Goal: Find specific page/section: Find specific page/section

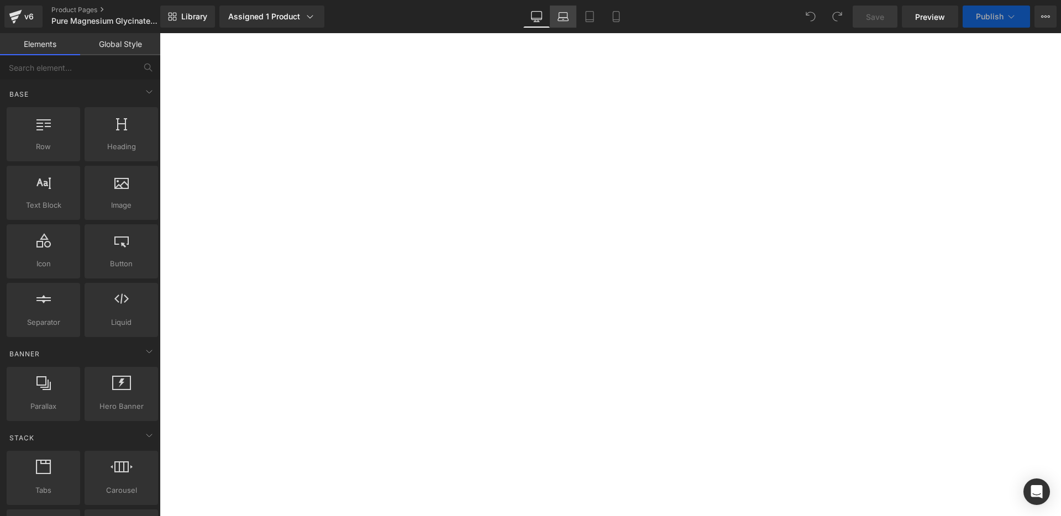
click at [563, 24] on link "Laptop" at bounding box center [563, 17] width 27 height 22
click at [531, 19] on icon at bounding box center [536, 16] width 10 height 8
click at [146, 22] on span "Pure Magnesium Glycinate - Sleep &amp; Muscle Cramp Support" at bounding box center [104, 21] width 106 height 9
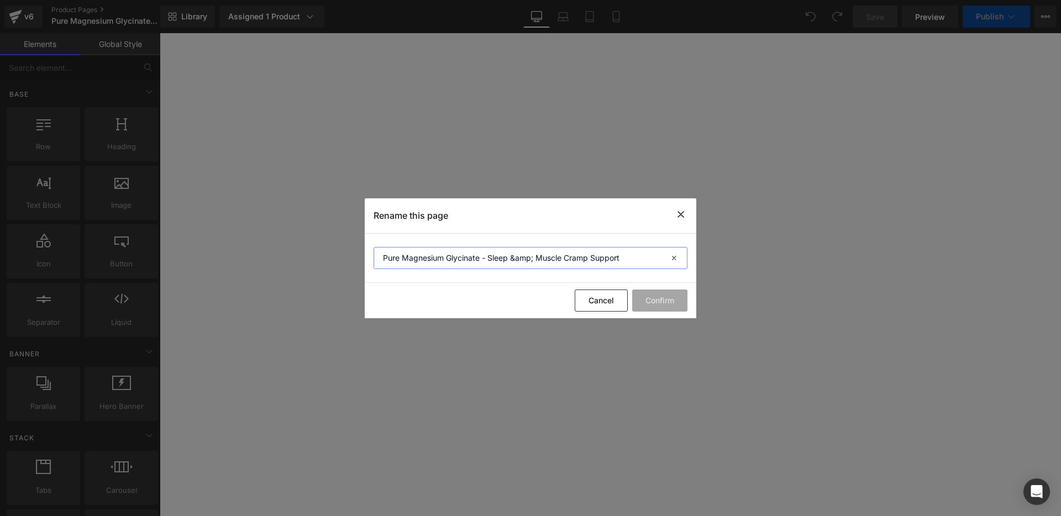
click at [569, 258] on input "Pure Magnesium Glycinate - Sleep &amp; Muscle Cramp Support" at bounding box center [530, 258] width 314 height 22
click at [683, 212] on icon at bounding box center [680, 215] width 13 height 14
